Goal: Check status: Check status

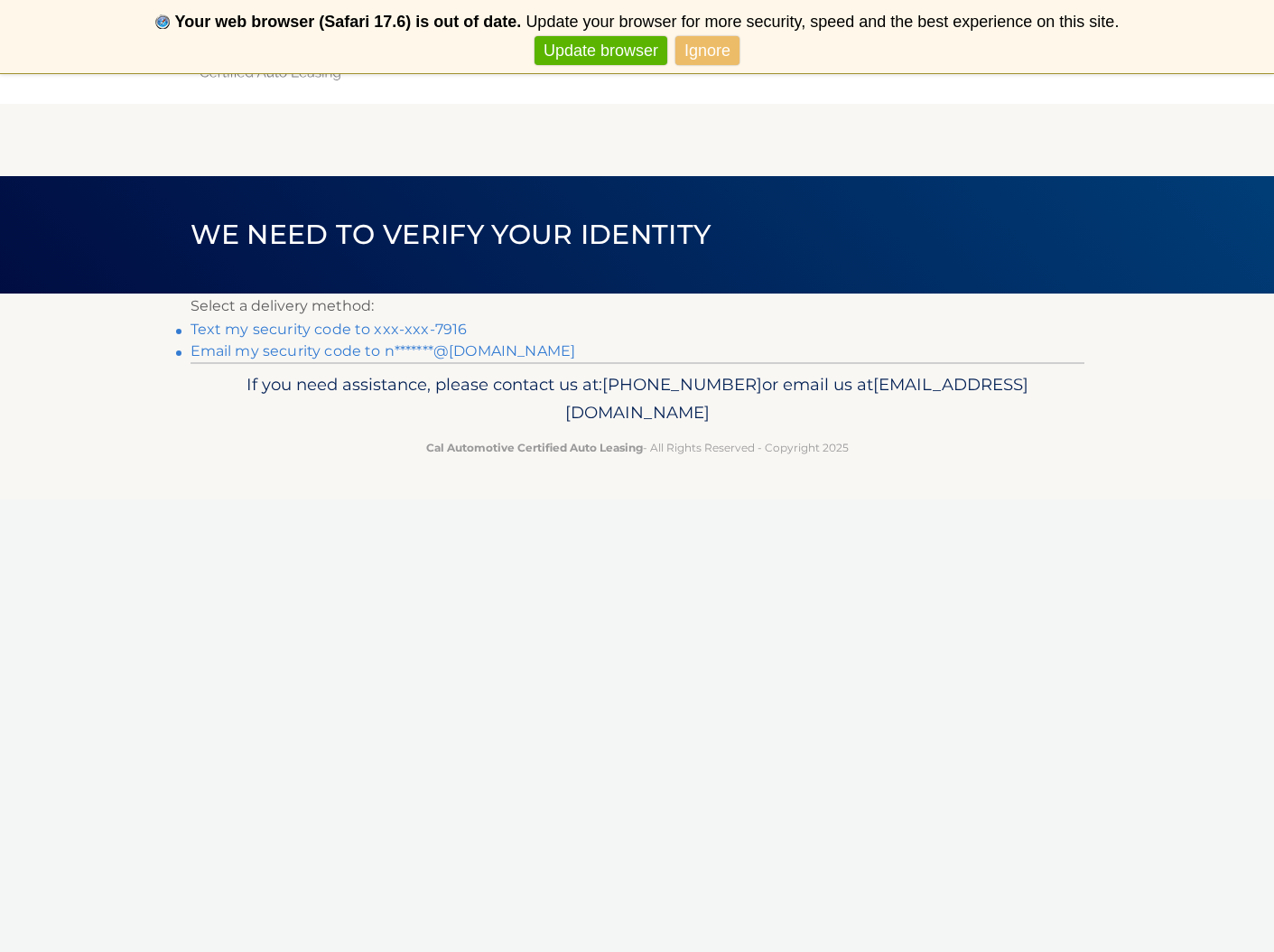
click at [397, 333] on link "Text my security code to xxx-xxx-7916" at bounding box center [330, 329] width 277 height 17
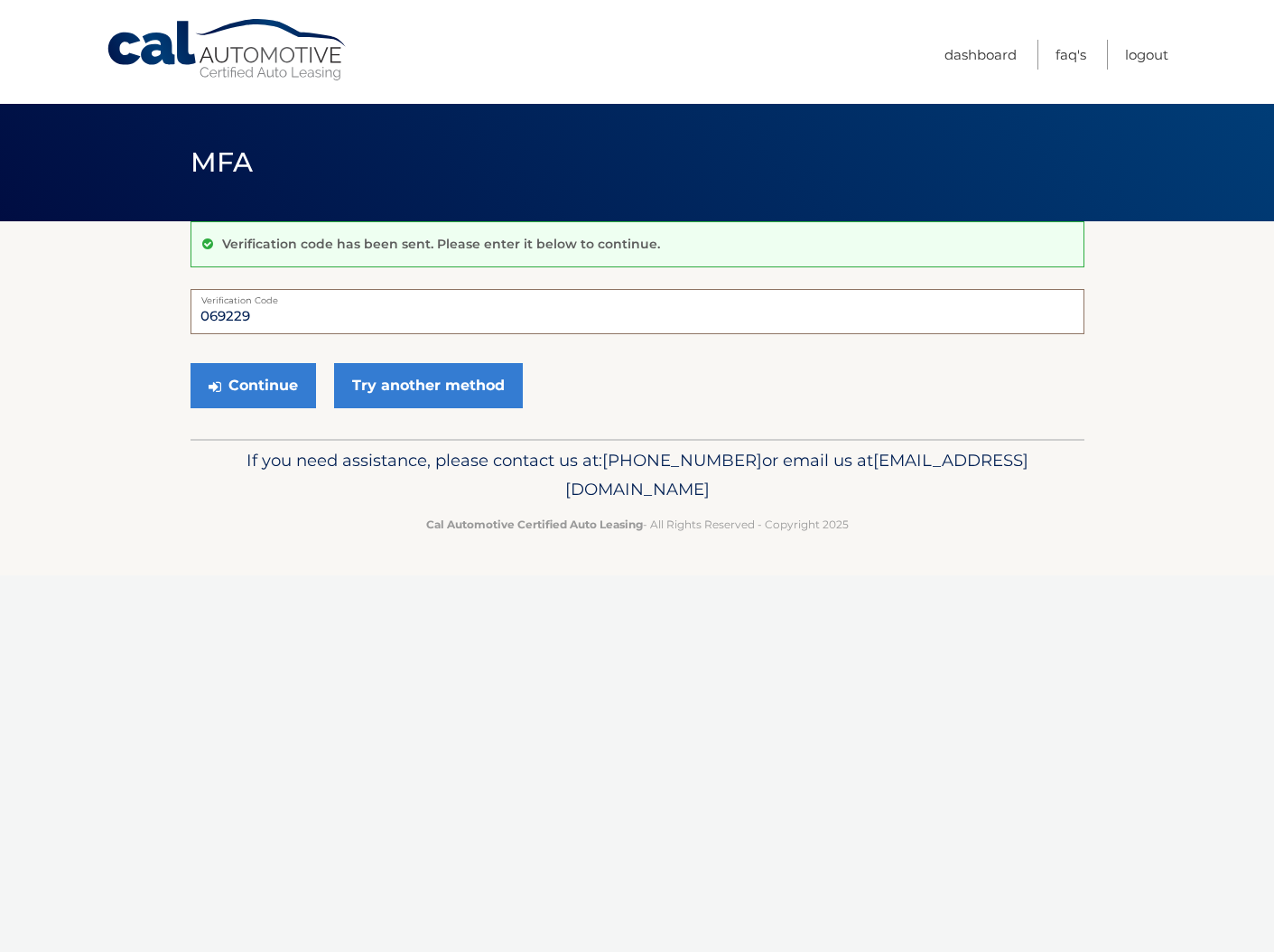
type input "069229"
click at [251, 385] on button "Continue" at bounding box center [253, 386] width 126 height 45
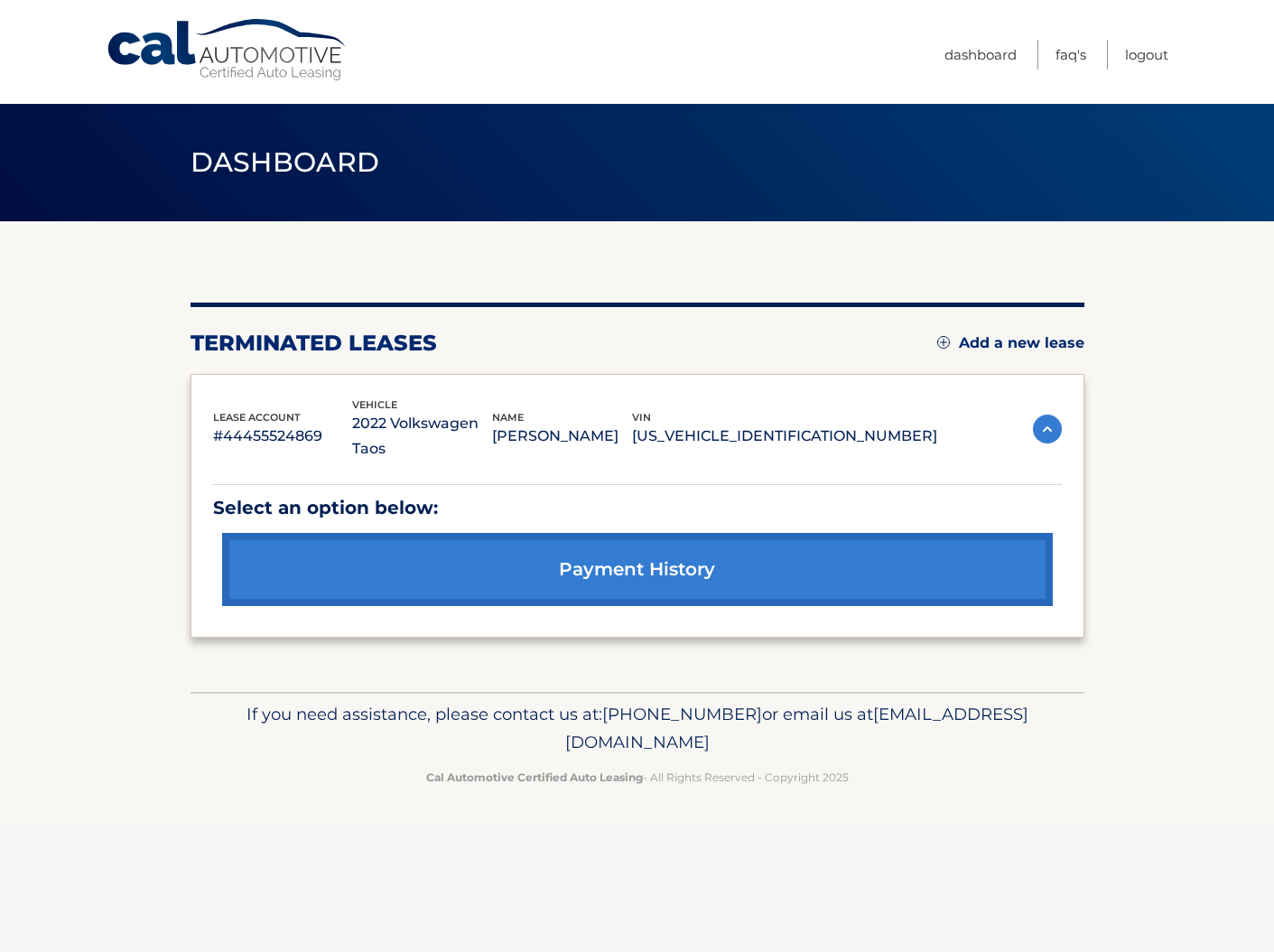
click at [664, 543] on link "payment history" at bounding box center [637, 569] width 831 height 73
